Goal: Transaction & Acquisition: Purchase product/service

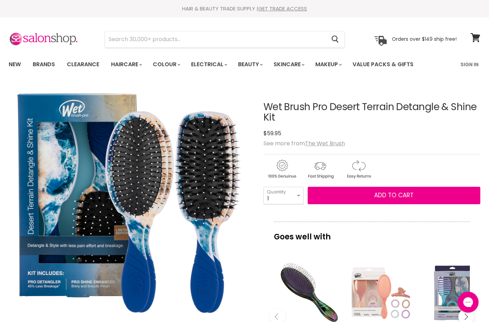
click at [148, 155] on img "Wet Brush Pro Desert Terrain Detangle & Shine Kit image. Click or Scroll to Zoo…" at bounding box center [125, 205] width 232 height 243
drag, startPoint x: 285, startPoint y: 120, endPoint x: 234, endPoint y: 96, distance: 56.7
click at [234, 96] on article "Click or scroll to zoom Tap or pinch to zoom Click or scroll to zoom" at bounding box center [245, 296] width 472 height 424
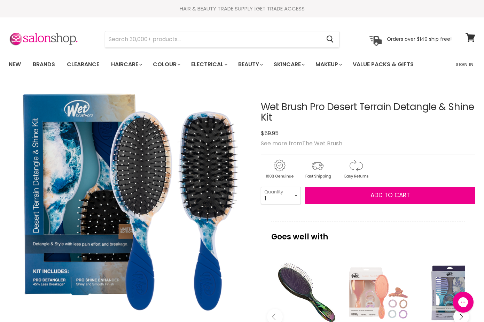
copy article "Click or scroll to zoom Tap or pinch to zoom Click or scroll to zoom Tap or pin…"
drag, startPoint x: 295, startPoint y: 111, endPoint x: 285, endPoint y: 117, distance: 10.7
click at [295, 111] on h1 "Wet Brush Pro Desert Terrain Detangle & Shine Kit" at bounding box center [368, 113] width 214 height 22
drag, startPoint x: 279, startPoint y: 119, endPoint x: 262, endPoint y: 107, distance: 20.6
click at [262, 107] on h1 "Wet Brush Pro Desert Terrain Detangle & Shine Kit" at bounding box center [368, 113] width 214 height 22
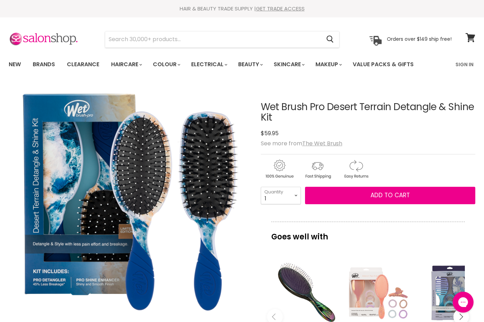
copy h1 "Wet Brush Pro Desert Terrain Detangle & Shine Kit"
